Goal: Communication & Community: Answer question/provide support

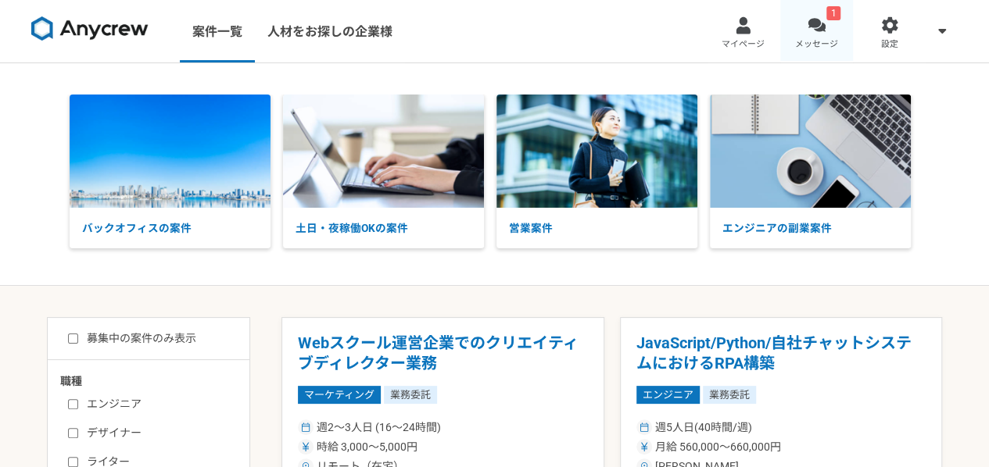
click at [818, 20] on div at bounding box center [816, 25] width 18 height 18
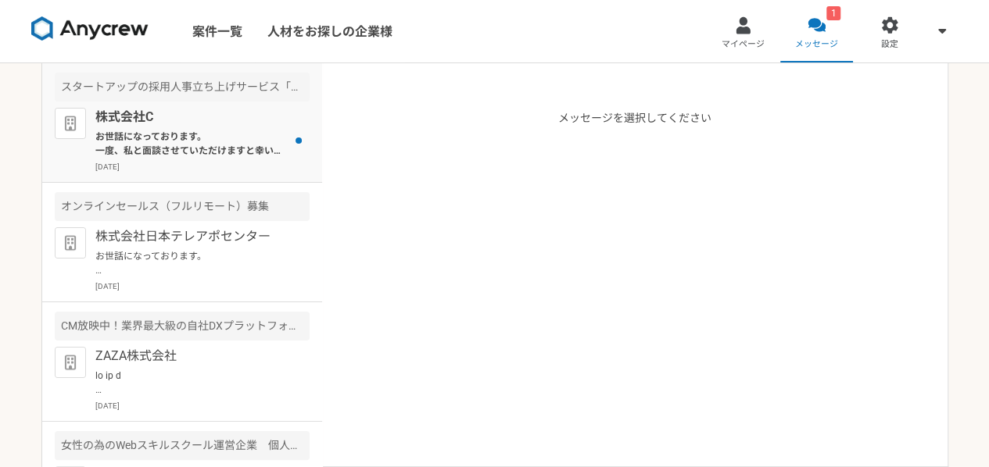
click at [242, 124] on p "株式会社C" at bounding box center [191, 117] width 193 height 19
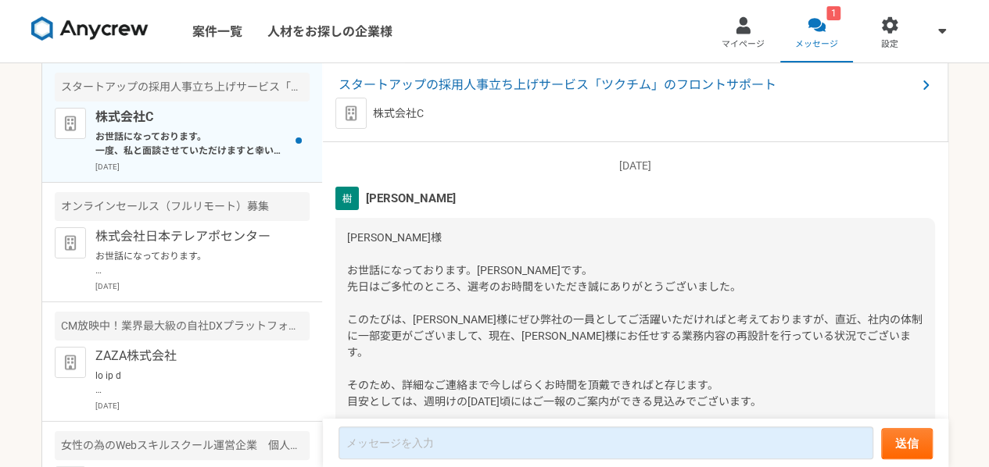
scroll to position [2239, 0]
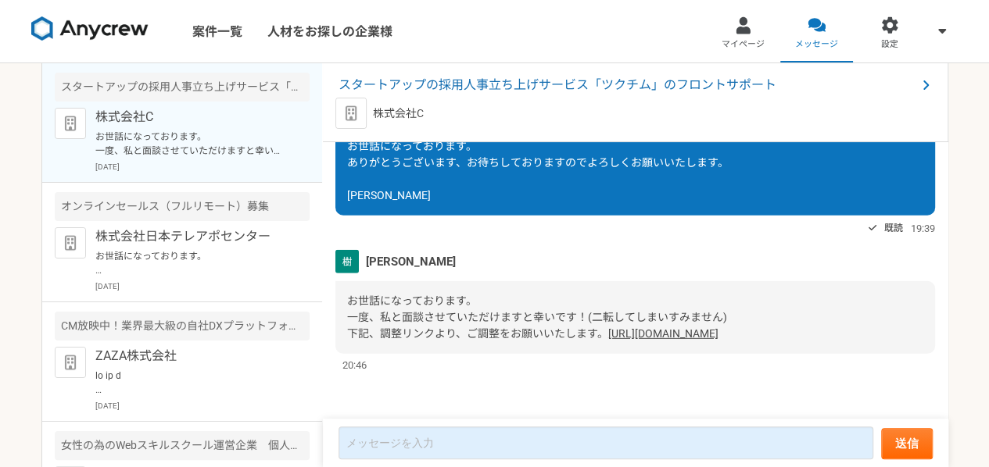
click at [608, 333] on link "[URL][DOMAIN_NAME]" at bounding box center [663, 333] width 110 height 13
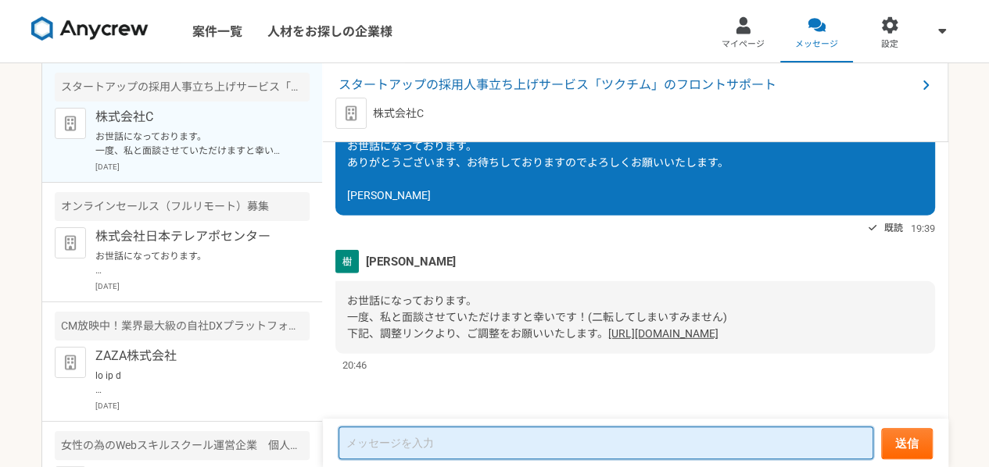
click at [477, 456] on textarea at bounding box center [605, 443] width 535 height 33
type textarea "h"
type textarea "が"
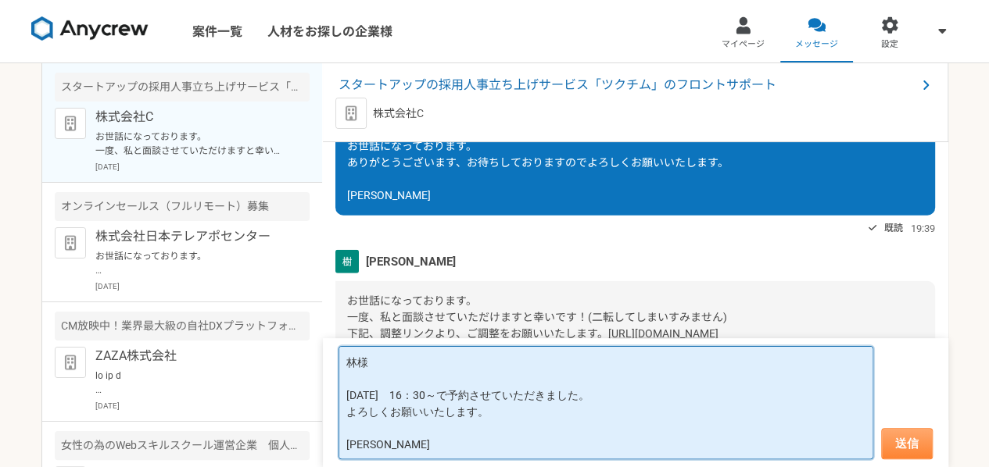
type textarea "林様 [DATE]　16：30～で予約させていただきました。 よろしくお願いいたします。 [PERSON_NAME]"
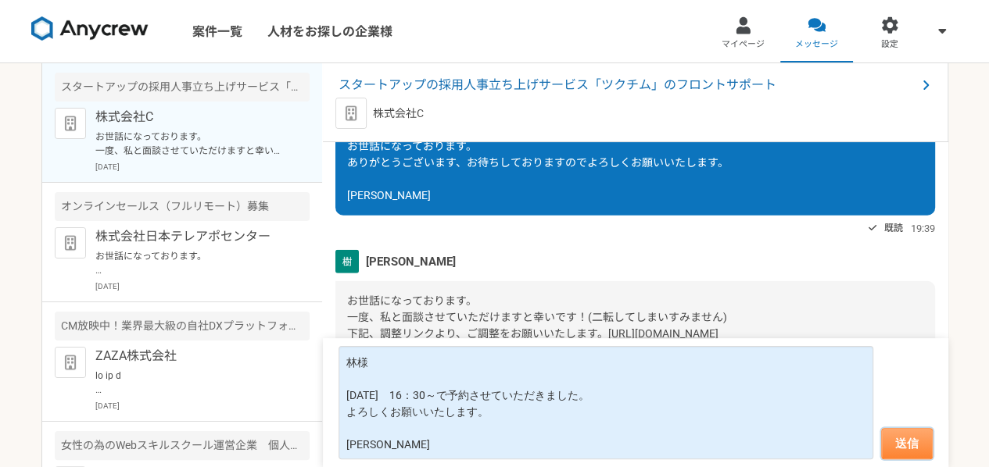
click at [921, 448] on button "送信" at bounding box center [907, 443] width 52 height 31
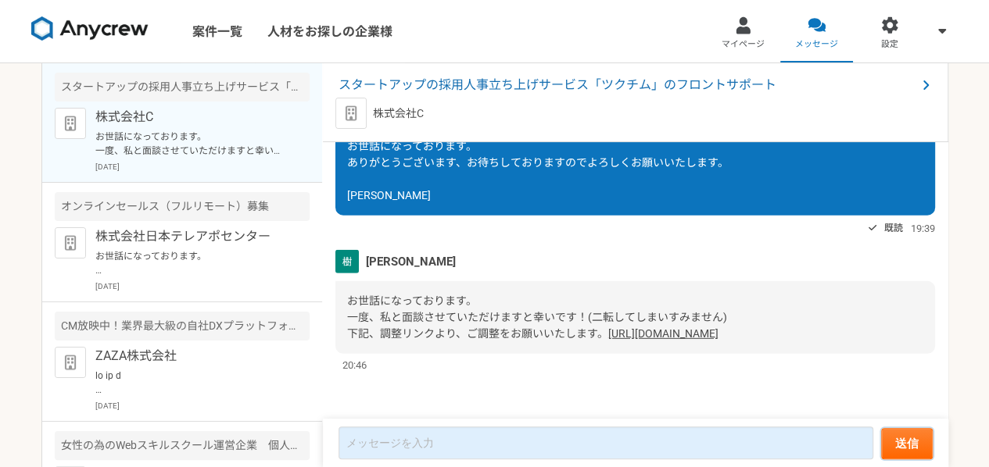
scroll to position [2076, 0]
